Goal: Task Accomplishment & Management: Use online tool/utility

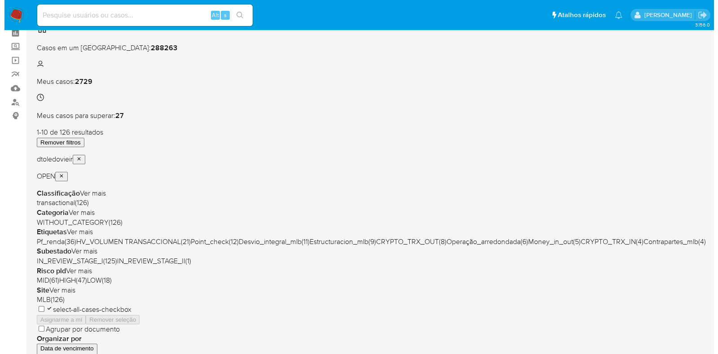
scroll to position [112, 0]
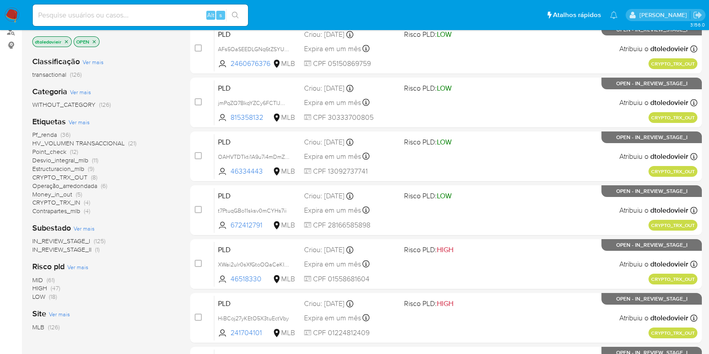
click at [80, 91] on span "Ver mais" at bounding box center [80, 92] width 21 height 8
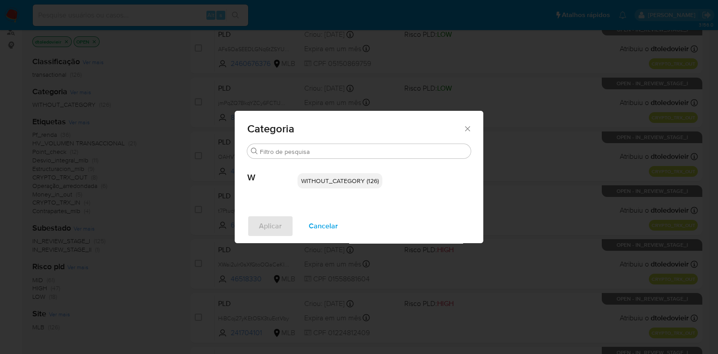
click at [150, 137] on div "Categoria Procurar W WITHOUT_CATEGORY (126) Aplicar Cancelar" at bounding box center [359, 177] width 718 height 354
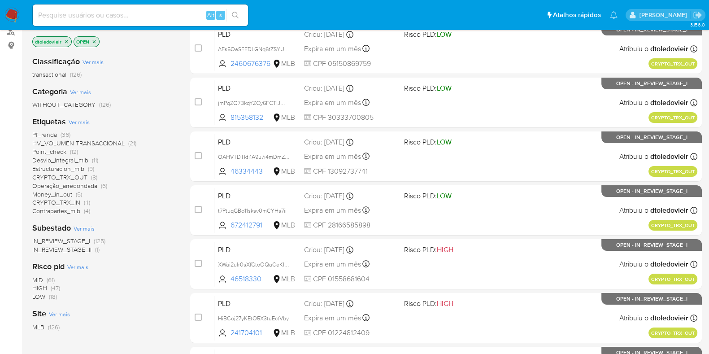
click at [80, 118] on span "Ver mais" at bounding box center [79, 122] width 21 height 8
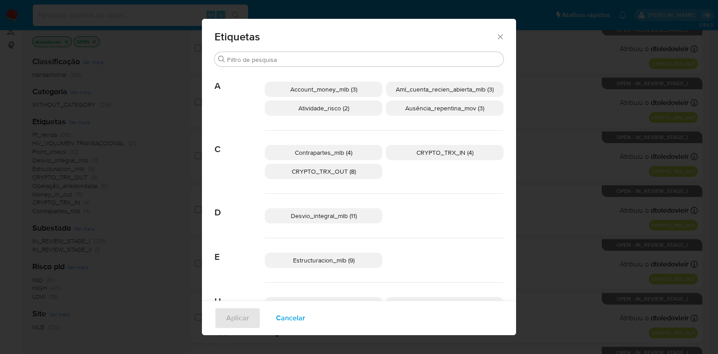
click at [347, 88] on span "Account_money_mlb (3)" at bounding box center [323, 89] width 67 height 9
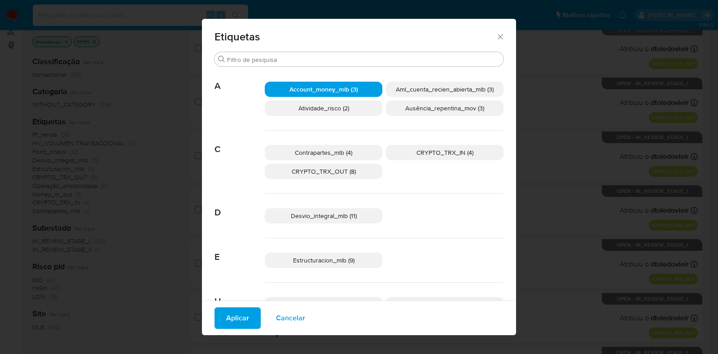
click at [383, 128] on div "Account_money_mlb (3) Aml_cuenta_recien_abierta_mlb (3) Atividade_risco (2) Aus…" at bounding box center [384, 98] width 239 height 63
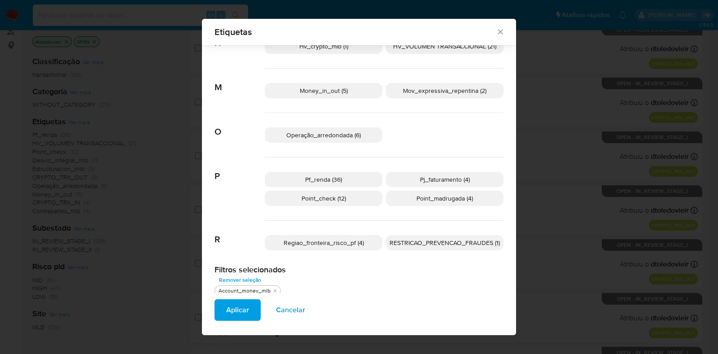
scroll to position [260, 0]
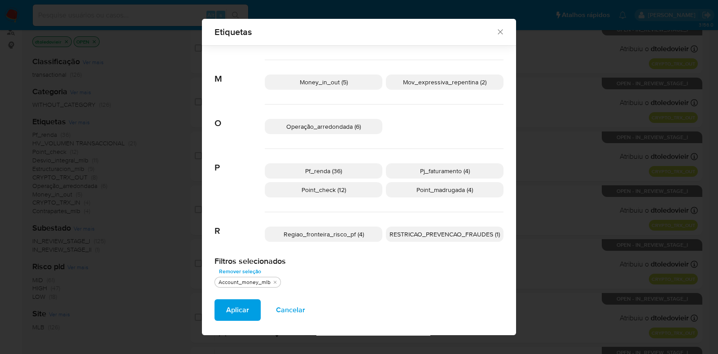
click at [380, 242] on div "Regiao_fronteira_risco_pf (4) RESTRICAO_PREVENCAO_FRAUDES (1)" at bounding box center [384, 234] width 239 height 44
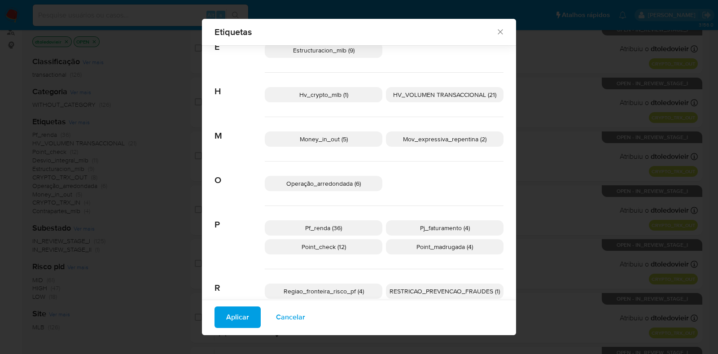
scroll to position [0, 0]
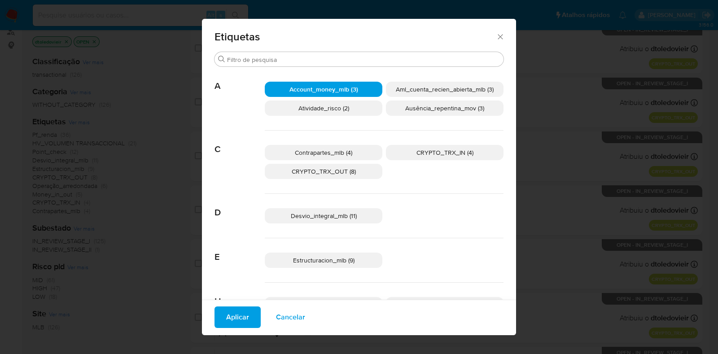
click at [335, 85] on span "Account_money_mlb (3)" at bounding box center [323, 89] width 69 height 9
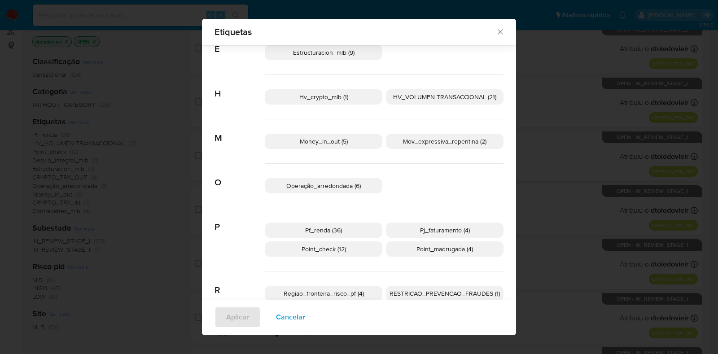
scroll to position [217, 0]
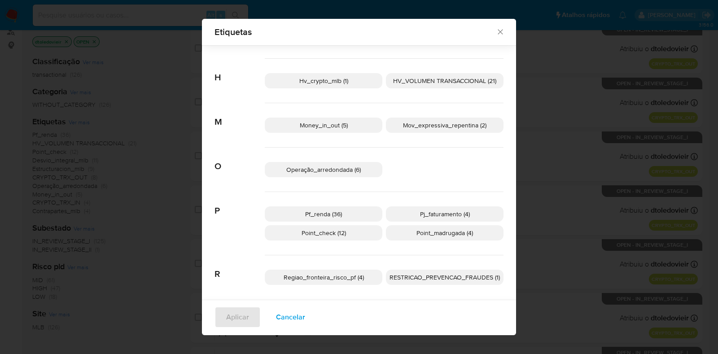
click at [327, 167] on span "Operação_arredondada (6)" at bounding box center [323, 169] width 74 height 9
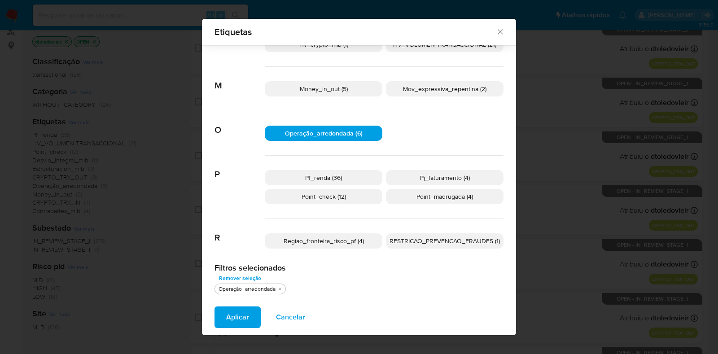
scroll to position [0, 0]
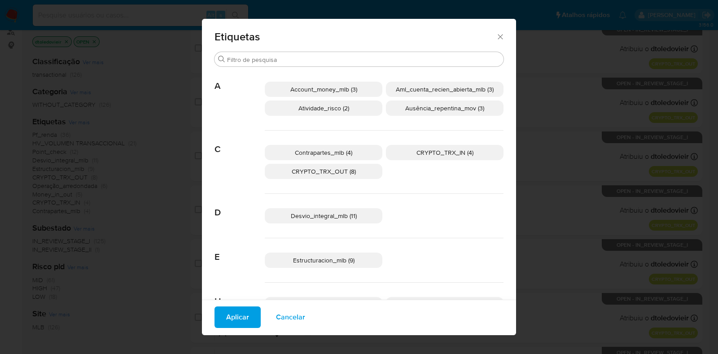
click at [353, 90] on p "Account_money_mlb (3)" at bounding box center [324, 89] width 118 height 15
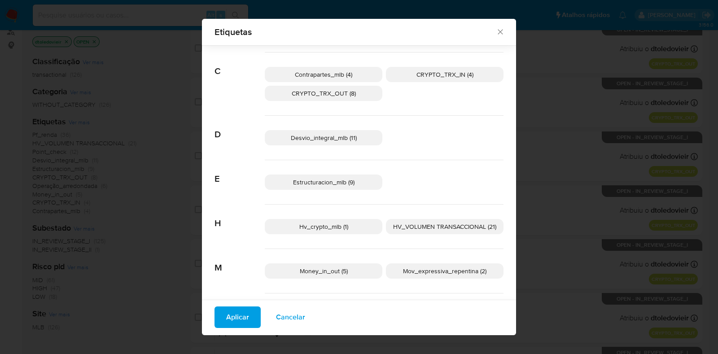
scroll to position [105, 0]
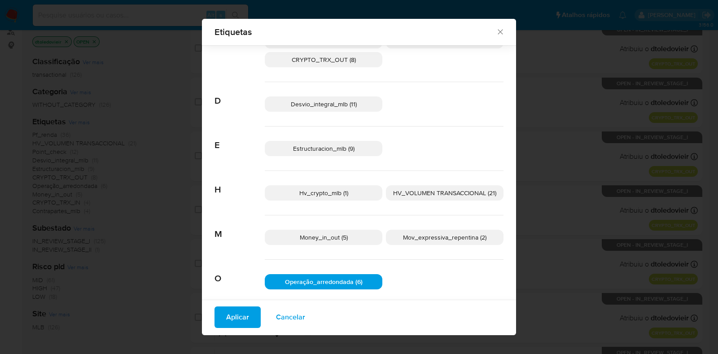
click at [335, 189] on span "Hv_crypto_mlb (1)" at bounding box center [323, 192] width 49 height 9
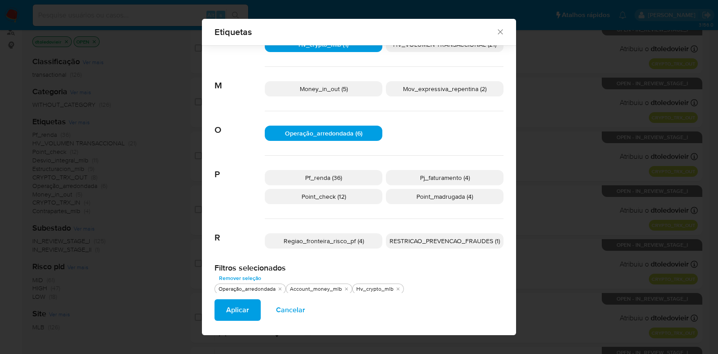
scroll to position [256, 0]
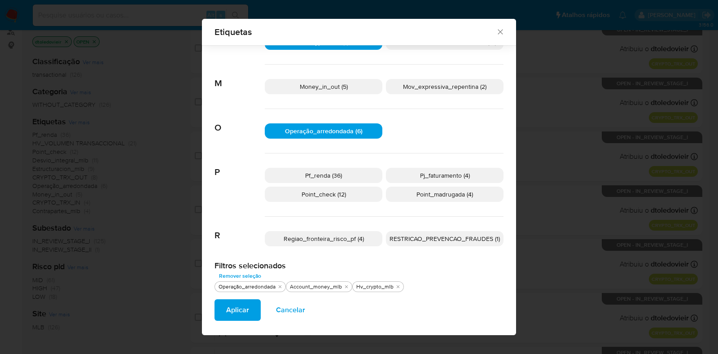
click at [430, 234] on span "RESTRICAO_PREVENCAO_FRAUDES (1)" at bounding box center [444, 238] width 110 height 9
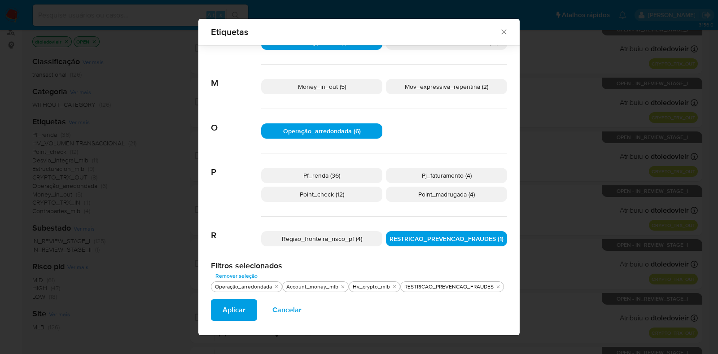
click at [235, 314] on span "Aplicar" at bounding box center [233, 310] width 23 height 20
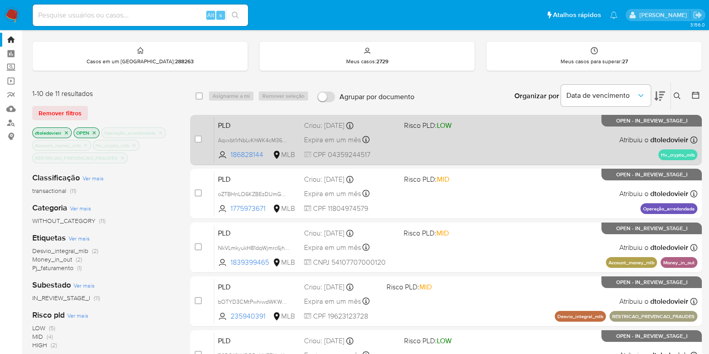
scroll to position [56, 0]
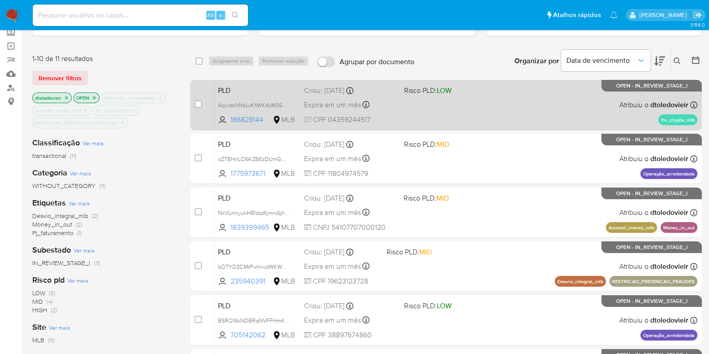
click at [406, 110] on div "PLD Aqvxbt1rNbLvKhWK4cM36epa 186828144 MLB Risco PLD: LOW Criou: 12/08/2025 Cri…" at bounding box center [455, 104] width 483 height 45
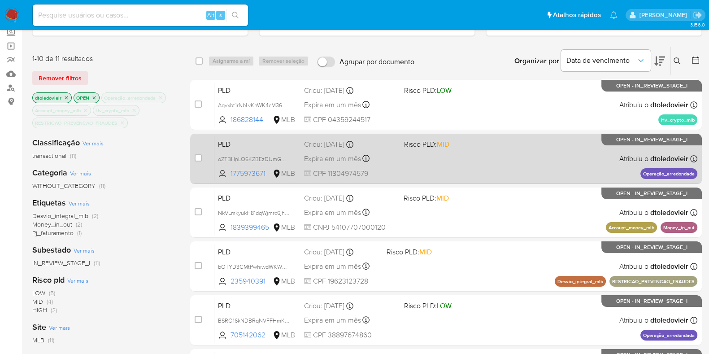
click at [390, 169] on span "CPF 11804974579" at bounding box center [350, 174] width 93 height 10
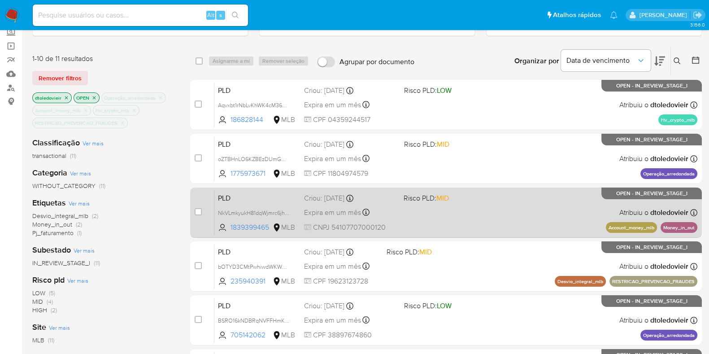
click at [394, 208] on div "Expira em um mês Expira em 26/09/2025 00:29:35" at bounding box center [350, 212] width 92 height 12
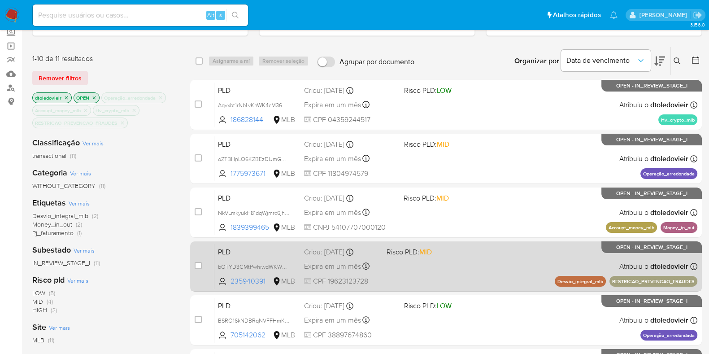
click at [400, 263] on div "PLD bOTYD3CMtPwhiwdWKW9Nf4JS 235940391 MLB Risco PLD: MID Criou: 12/08/2025 Cri…" at bounding box center [455, 266] width 483 height 45
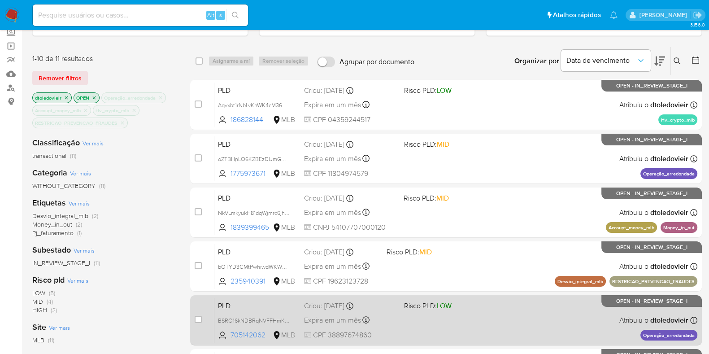
click at [406, 318] on div "PLD BSRO16kNDBRqNVFFHmKM7Bm4 705142062 MLB Risco PLD: LOW Criou: 12/08/2025 Cri…" at bounding box center [455, 319] width 483 height 45
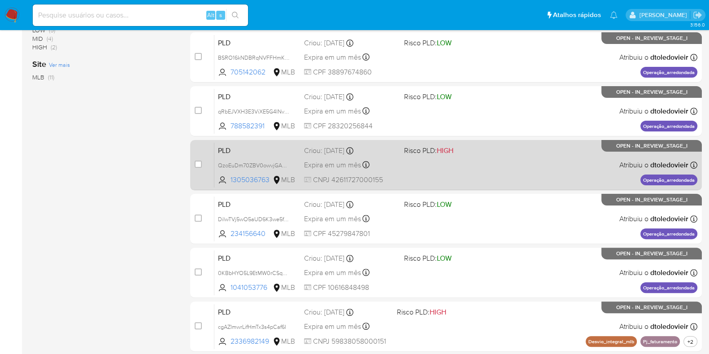
scroll to position [336, 0]
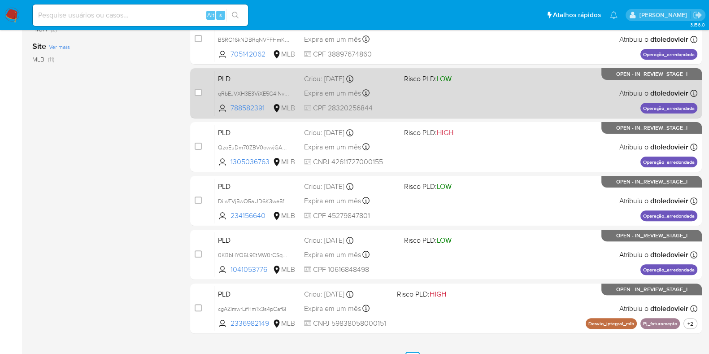
click at [451, 96] on div "PLD qRbEJVXH3E3ViXE5G4INvNJA 788582391 MLB Risco PLD: LOW Criou: 12/08/2025 Cri…" at bounding box center [455, 92] width 483 height 45
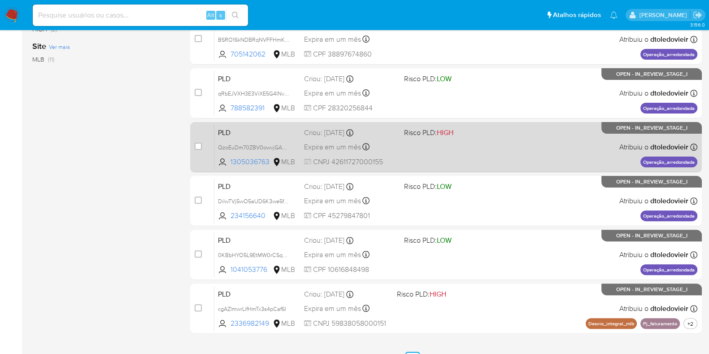
click at [451, 147] on div "PLD QzoEuDm70ZBV0owvjGANBXlo 1305036763 MLB Risco PLD: HIGH Criou: 12/08/2025 C…" at bounding box center [455, 146] width 483 height 45
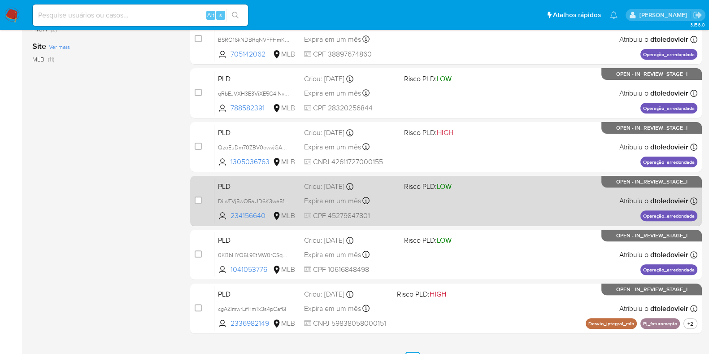
click at [454, 202] on div "PLD DiIwTVj5wO5aUD6K3we5fHFc 234156640 MLB Risco PLD: LOW Criou: 12/08/2025 Cri…" at bounding box center [455, 200] width 483 height 45
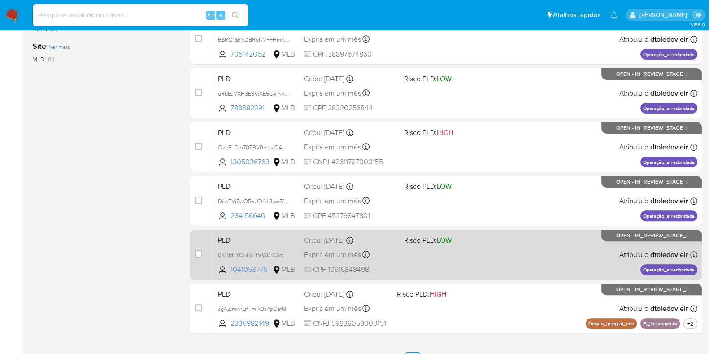
click at [450, 255] on div "PLD 0KBbHYO5L9EtMW0rCSqDuBYc 1041053776 MLB Risco PLD: LOW Criou: 12/08/2025 Cr…" at bounding box center [455, 254] width 483 height 45
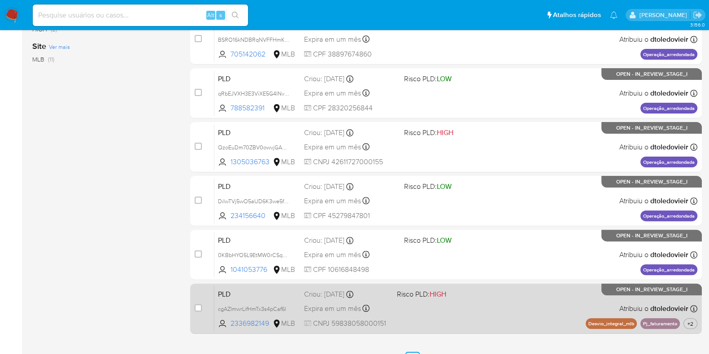
click at [446, 308] on div "PLD cgAZImwrLifHmTx3s4pCaf6l 2336982149 MLB Risco PLD: HIGH Criou: 12/08/2025 C…" at bounding box center [455, 308] width 483 height 45
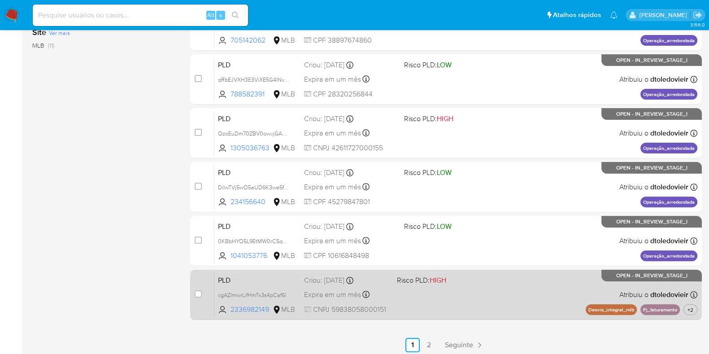
scroll to position [353, 0]
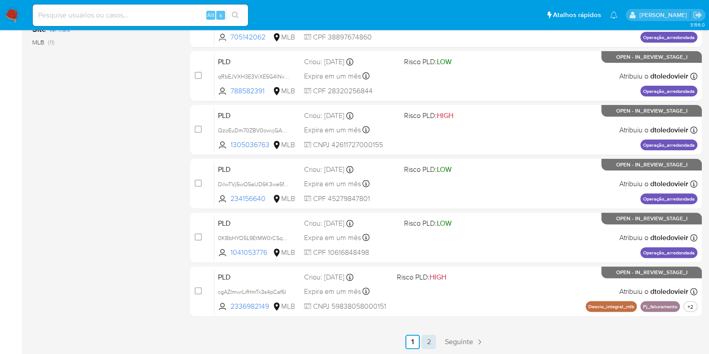
click at [431, 340] on link "2" at bounding box center [429, 342] width 14 height 14
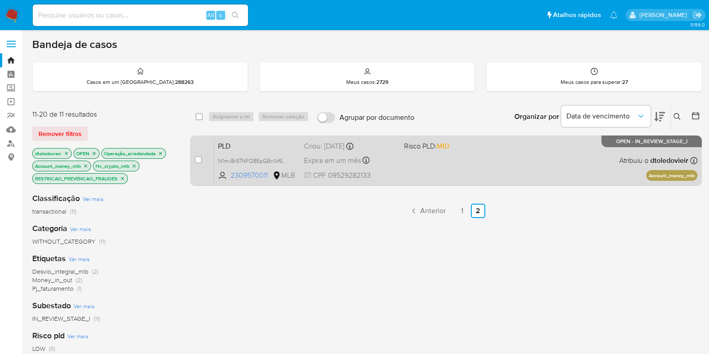
click at [437, 174] on div "PLD N1mv8r97NFQ8EpGBn1kf6kxW 2309570011 MLB Risco PLD: MID Criou: 12/08/2025 Cr…" at bounding box center [455, 160] width 483 height 45
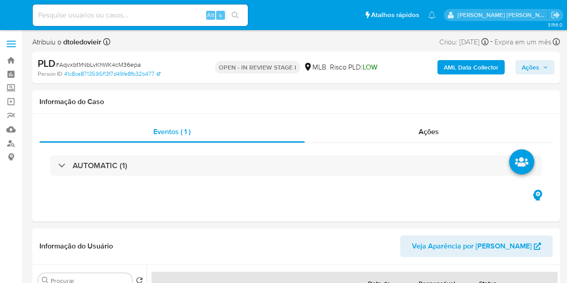
select select "10"
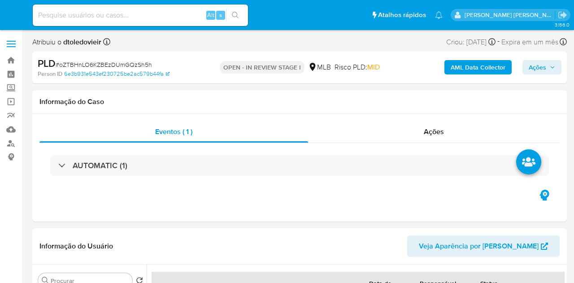
select select "10"
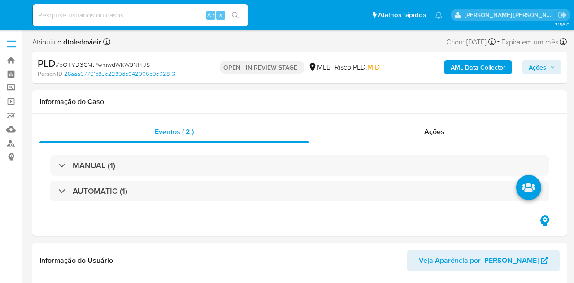
select select "10"
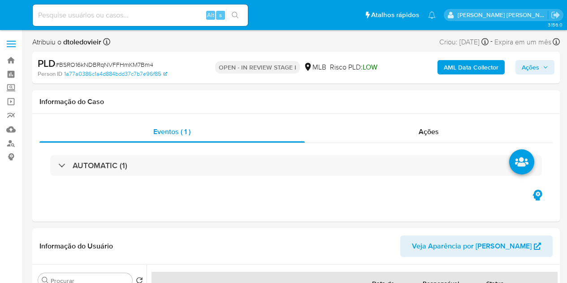
select select "10"
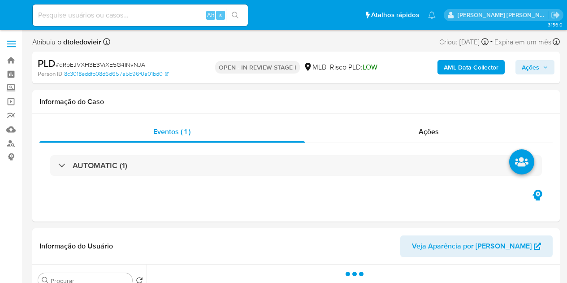
select select "10"
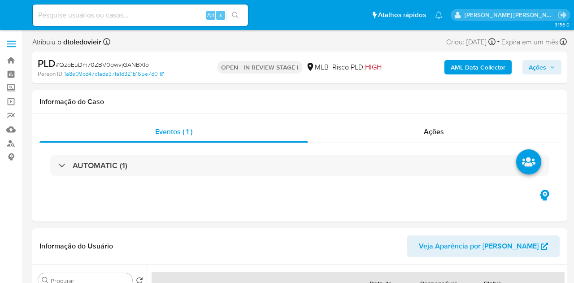
select select "10"
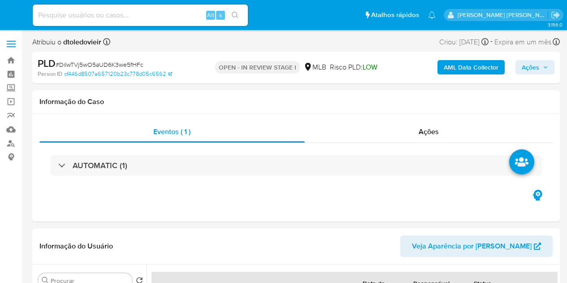
select select "10"
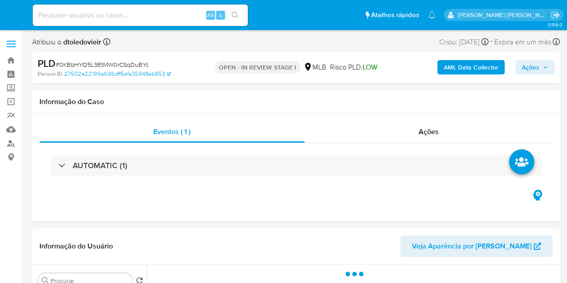
select select "10"
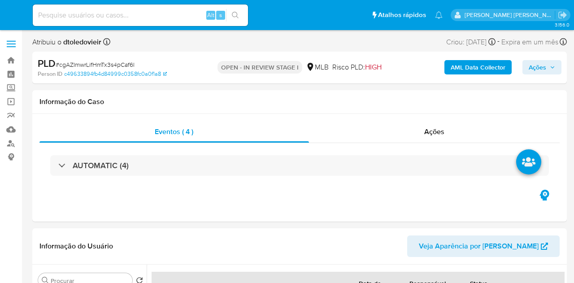
select select "10"
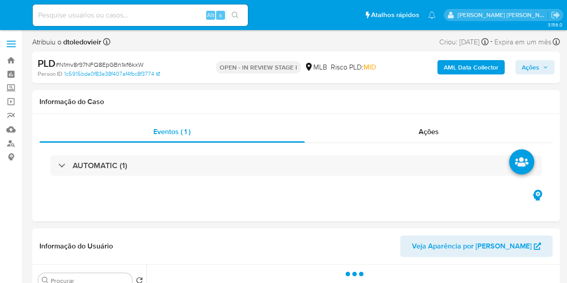
select select "10"
